Goal: Book appointment/travel/reservation

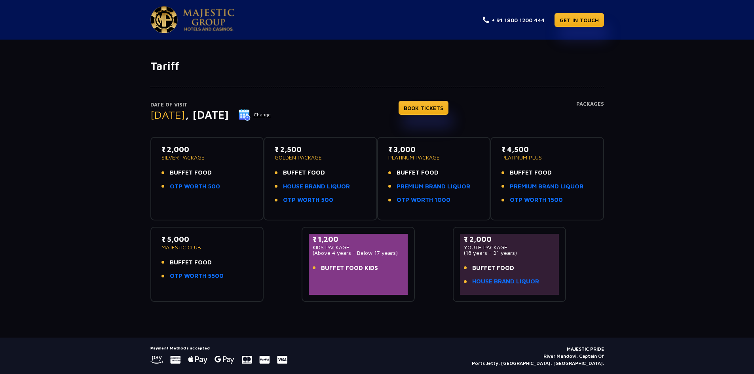
drag, startPoint x: 166, startPoint y: 150, endPoint x: 191, endPoint y: 150, distance: 25.4
click at [191, 150] on p "₹ 2,000" at bounding box center [207, 149] width 91 height 11
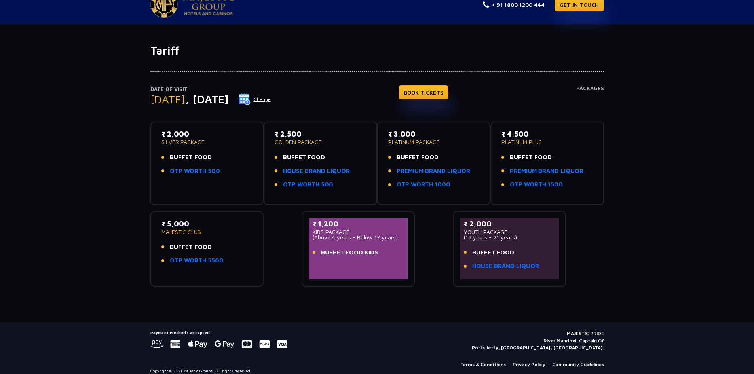
scroll to position [23, 0]
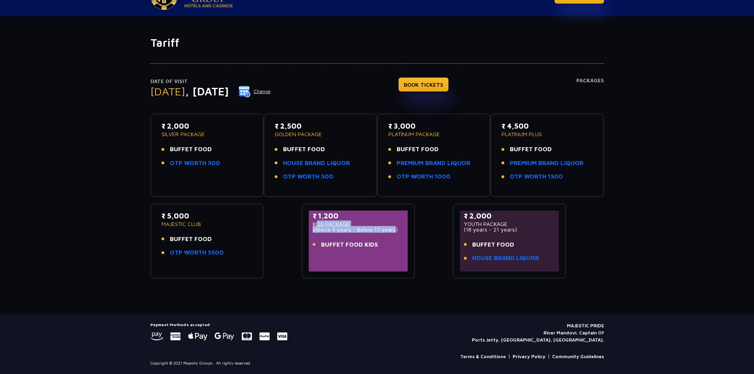
drag, startPoint x: 314, startPoint y: 223, endPoint x: 390, endPoint y: 230, distance: 76.3
click at [390, 230] on div "₹ 1,200 KIDS PACKAGE (Above 4 years - Below 17 years)" at bounding box center [358, 222] width 91 height 22
drag, startPoint x: 318, startPoint y: 246, endPoint x: 376, endPoint y: 245, distance: 57.8
click at [376, 245] on li "BUFFET FOOD KIDS" at bounding box center [358, 244] width 91 height 9
click at [380, 232] on p "(Above 4 years - Below 17 years)" at bounding box center [358, 230] width 91 height 6
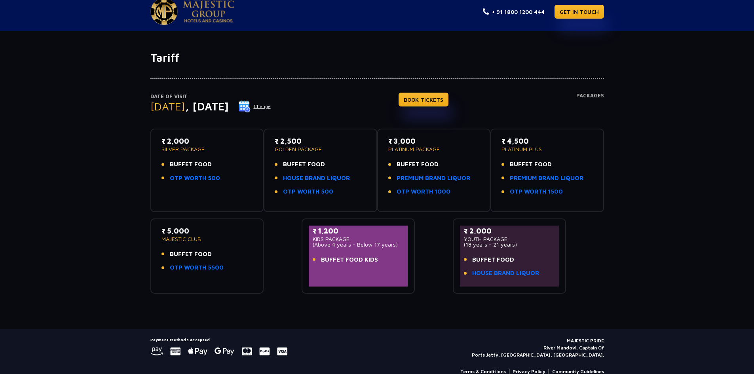
scroll to position [0, 0]
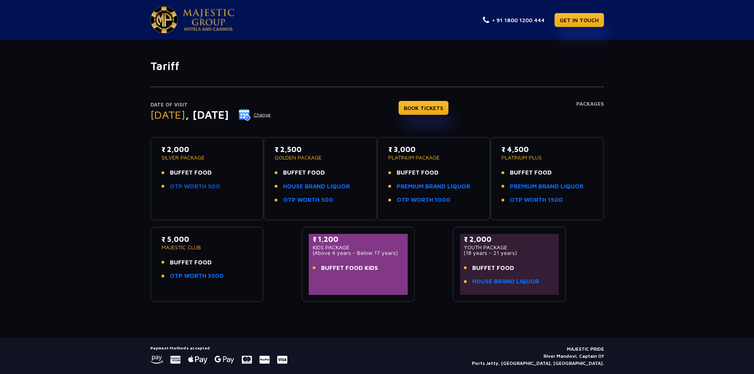
click at [205, 186] on link "OTP WORTH 500" at bounding box center [195, 186] width 50 height 9
click at [177, 150] on p "₹ 2,000" at bounding box center [207, 149] width 91 height 11
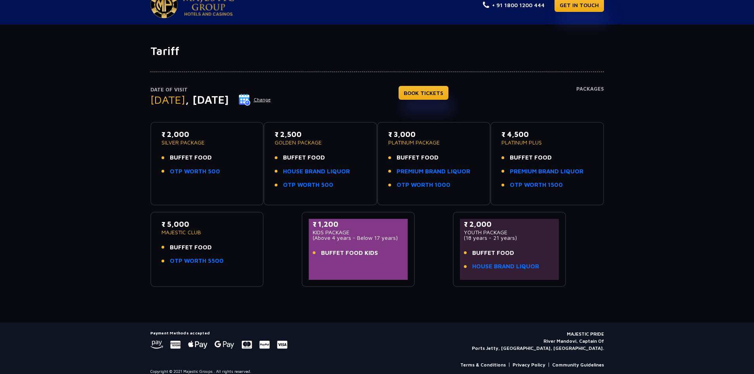
scroll to position [23, 0]
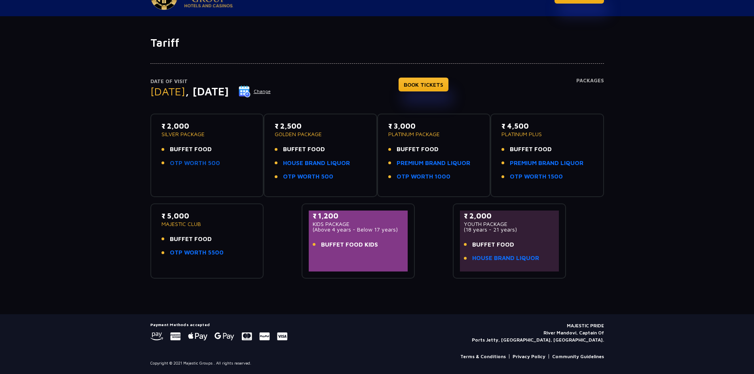
drag, startPoint x: 169, startPoint y: 164, endPoint x: 218, endPoint y: 164, distance: 48.7
click at [218, 164] on li "OTP WORTH 500" at bounding box center [207, 163] width 91 height 9
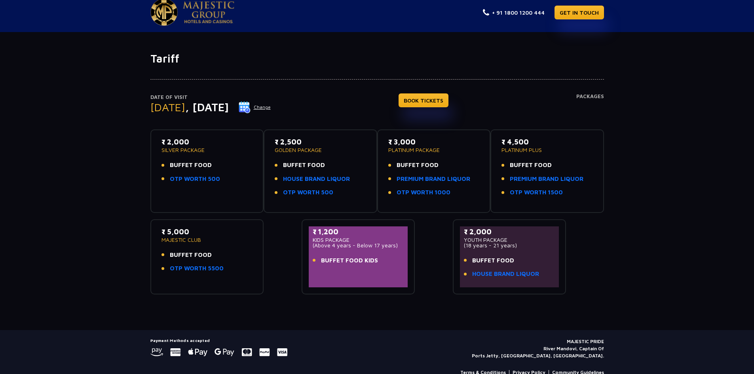
scroll to position [0, 0]
